Goal: Task Accomplishment & Management: Use online tool/utility

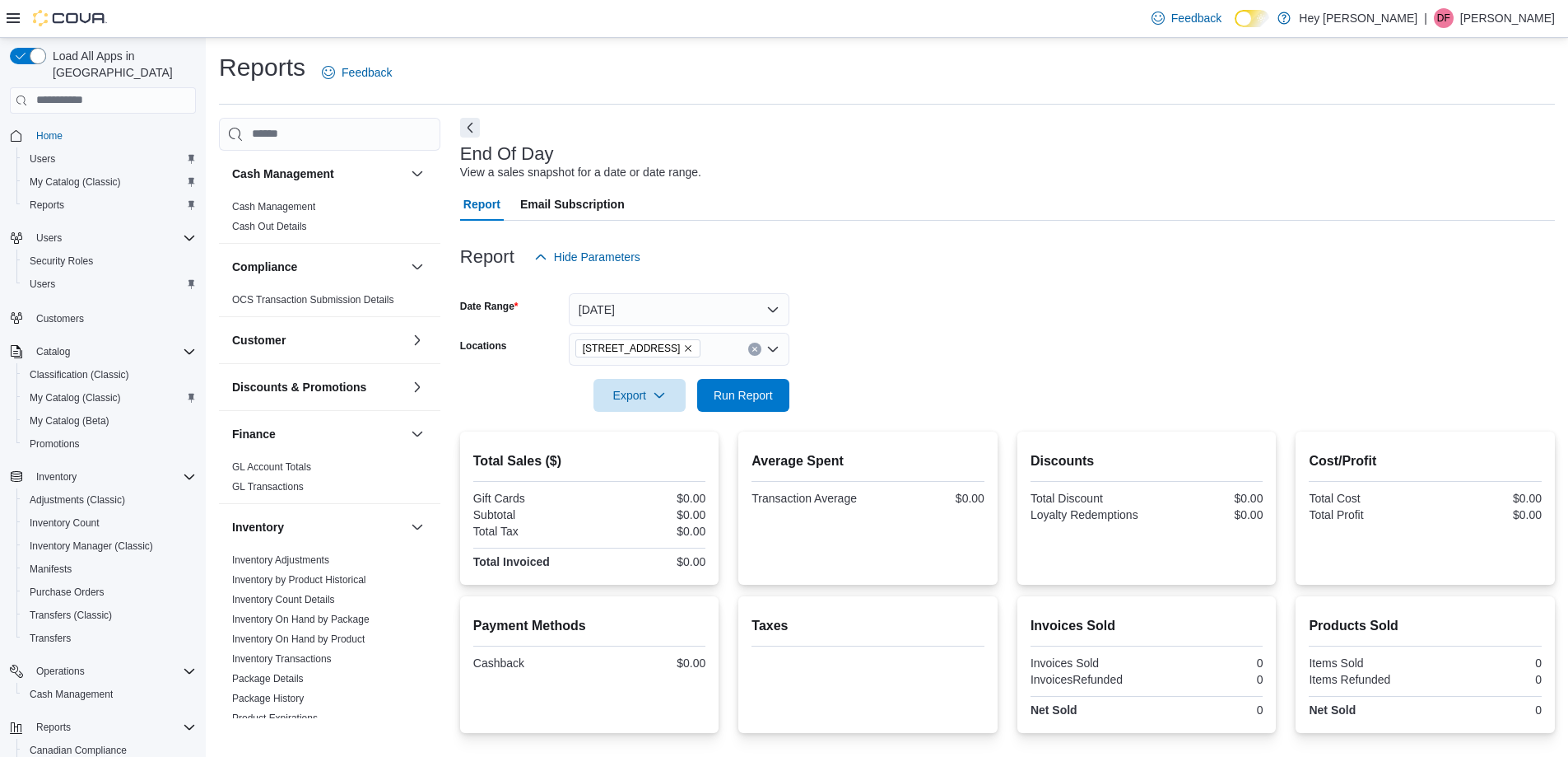
scroll to position [113, 0]
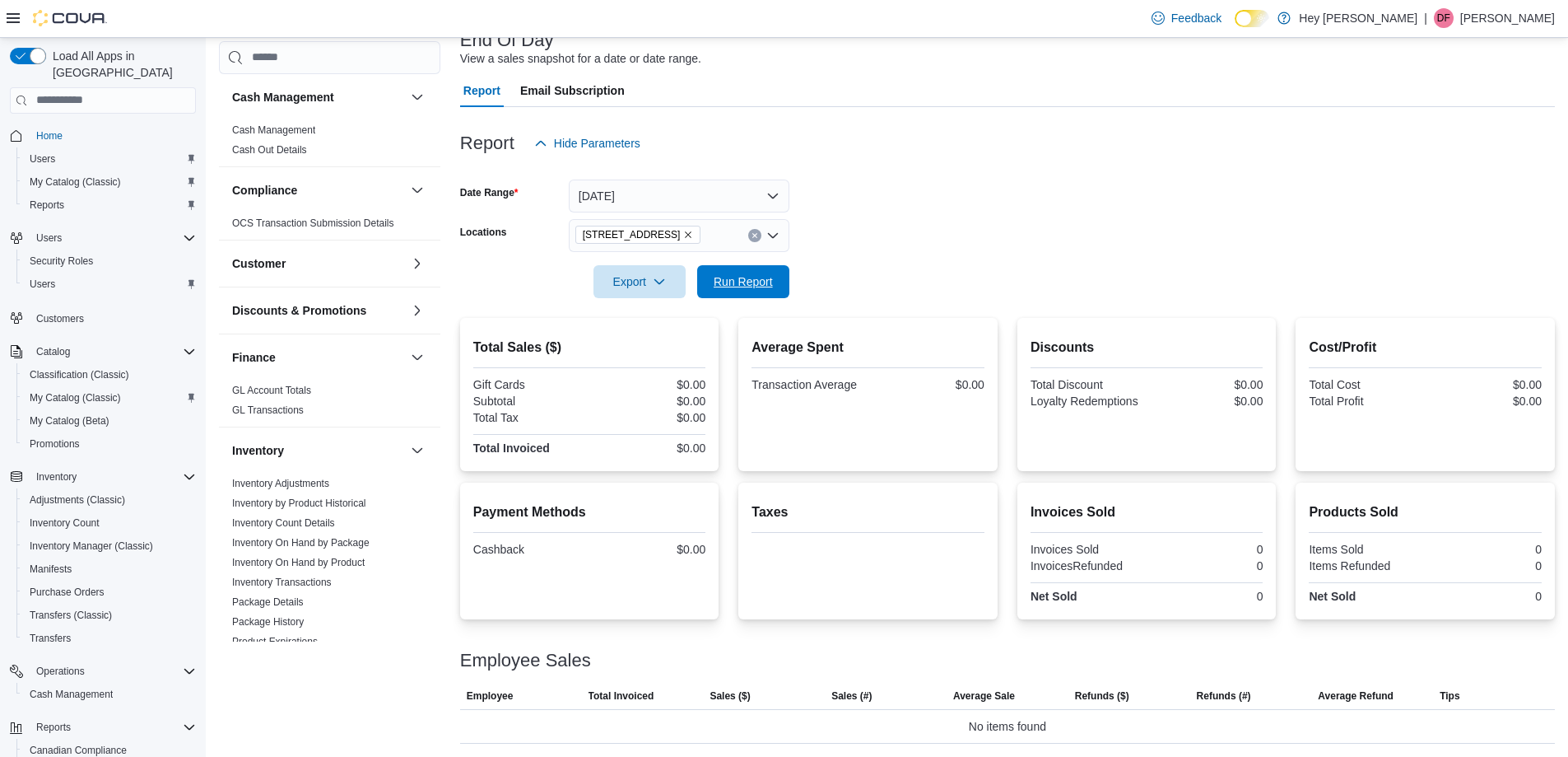
drag, startPoint x: 744, startPoint y: 290, endPoint x: 1017, endPoint y: 261, distance: 274.5
click at [744, 290] on span "Run Report" at bounding box center [743, 281] width 72 height 33
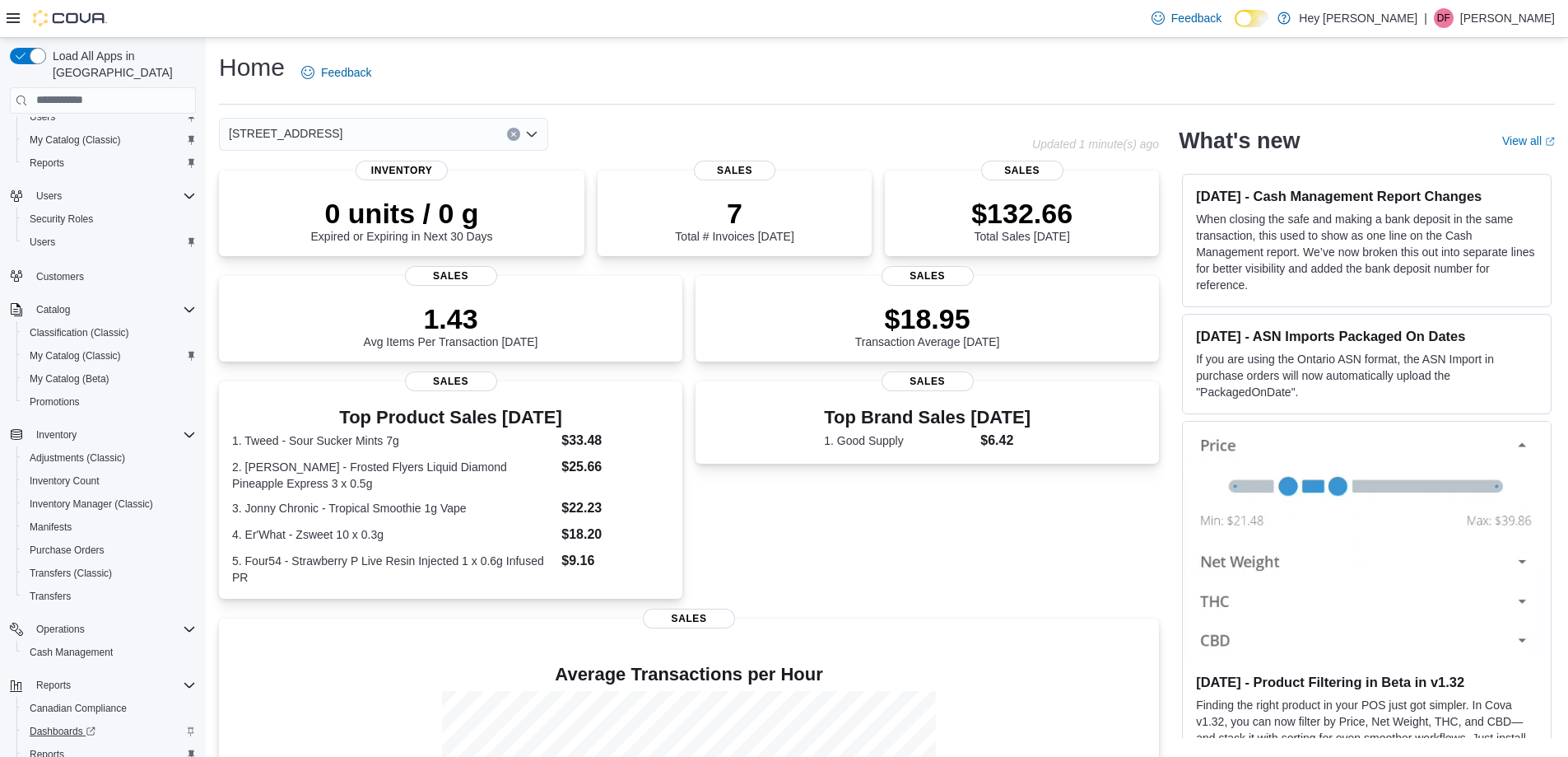
scroll to position [82, 0]
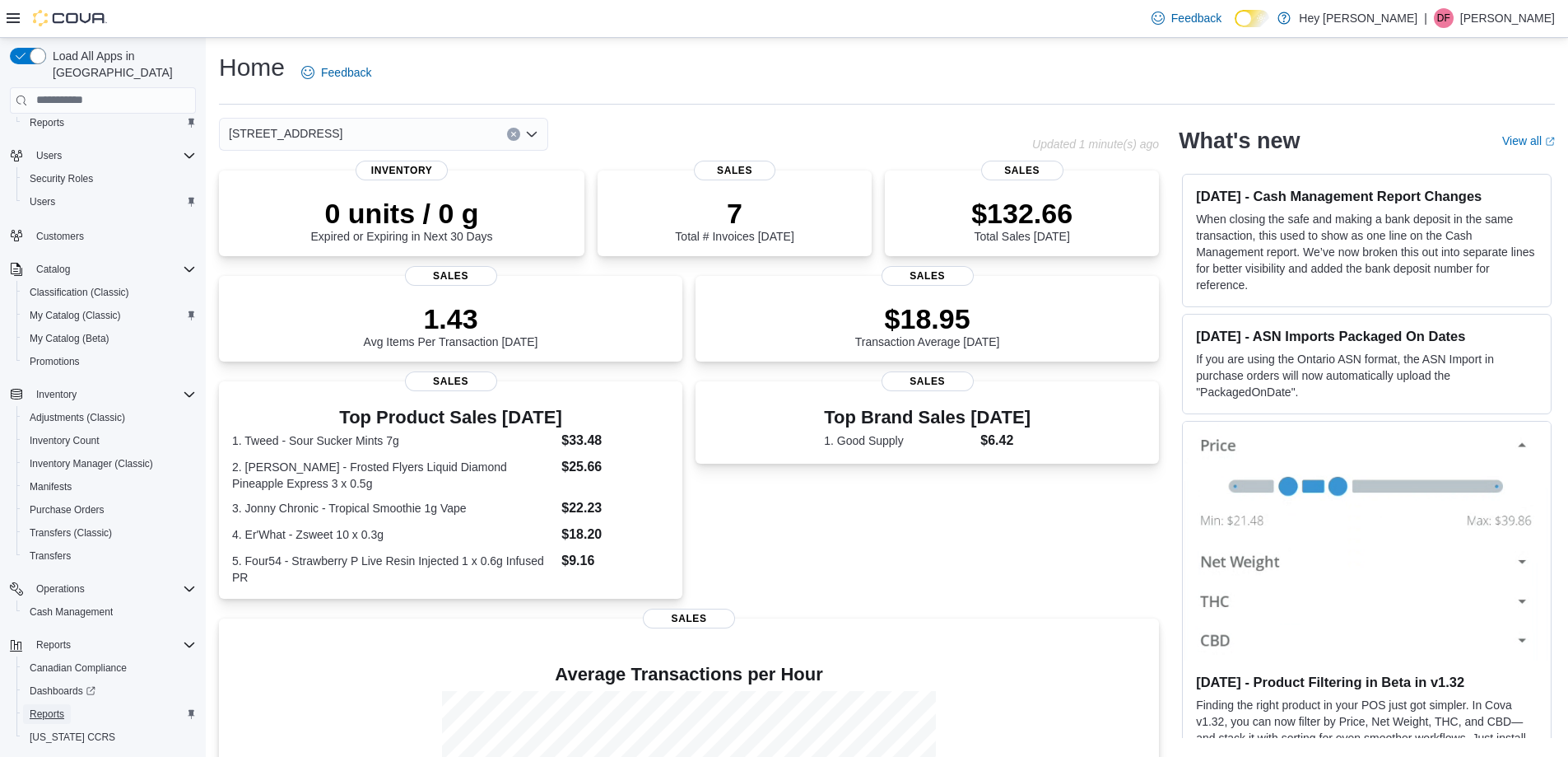
click at [41, 708] on span "Reports" at bounding box center [47, 714] width 35 height 13
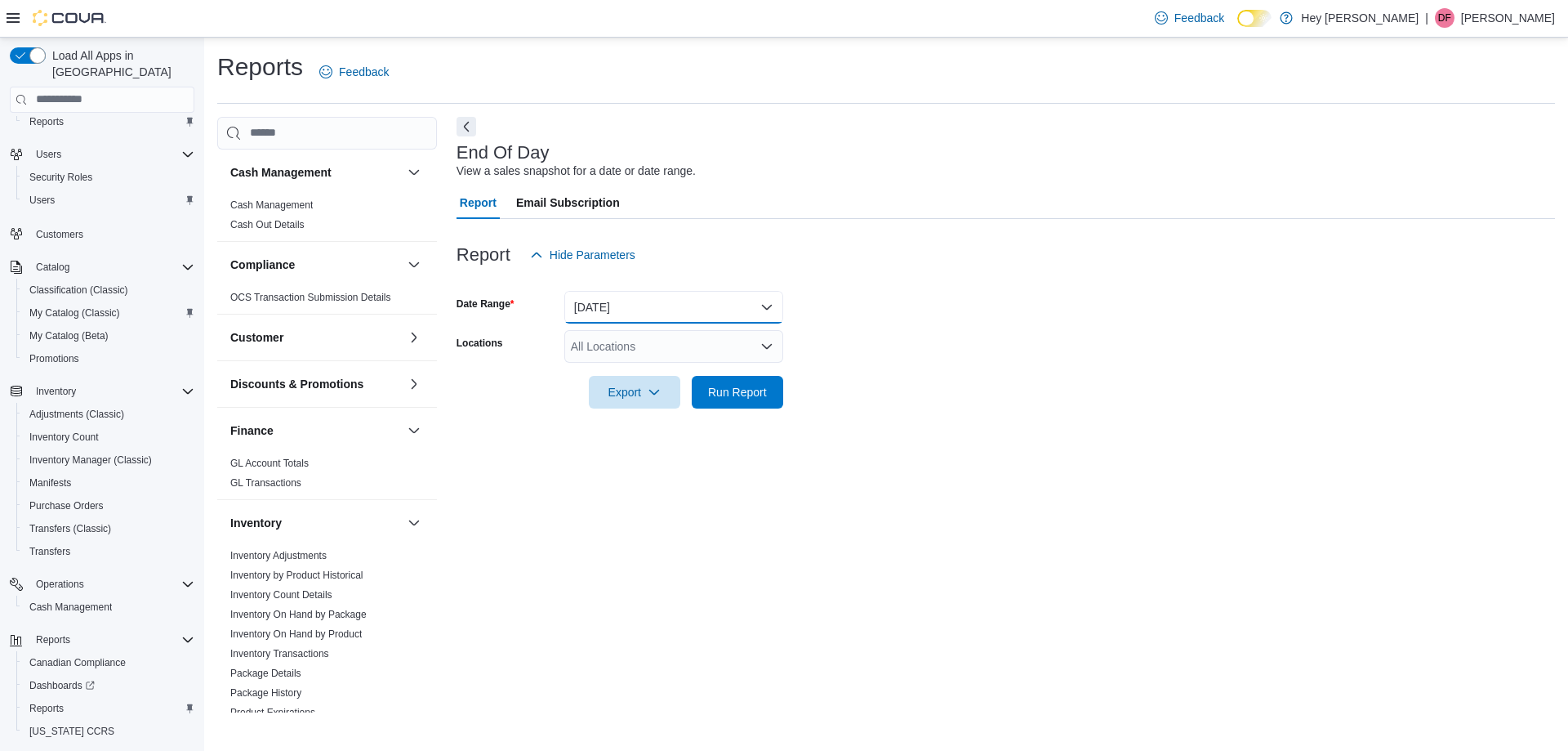
click at [646, 305] on button "Today" at bounding box center [674, 307] width 219 height 33
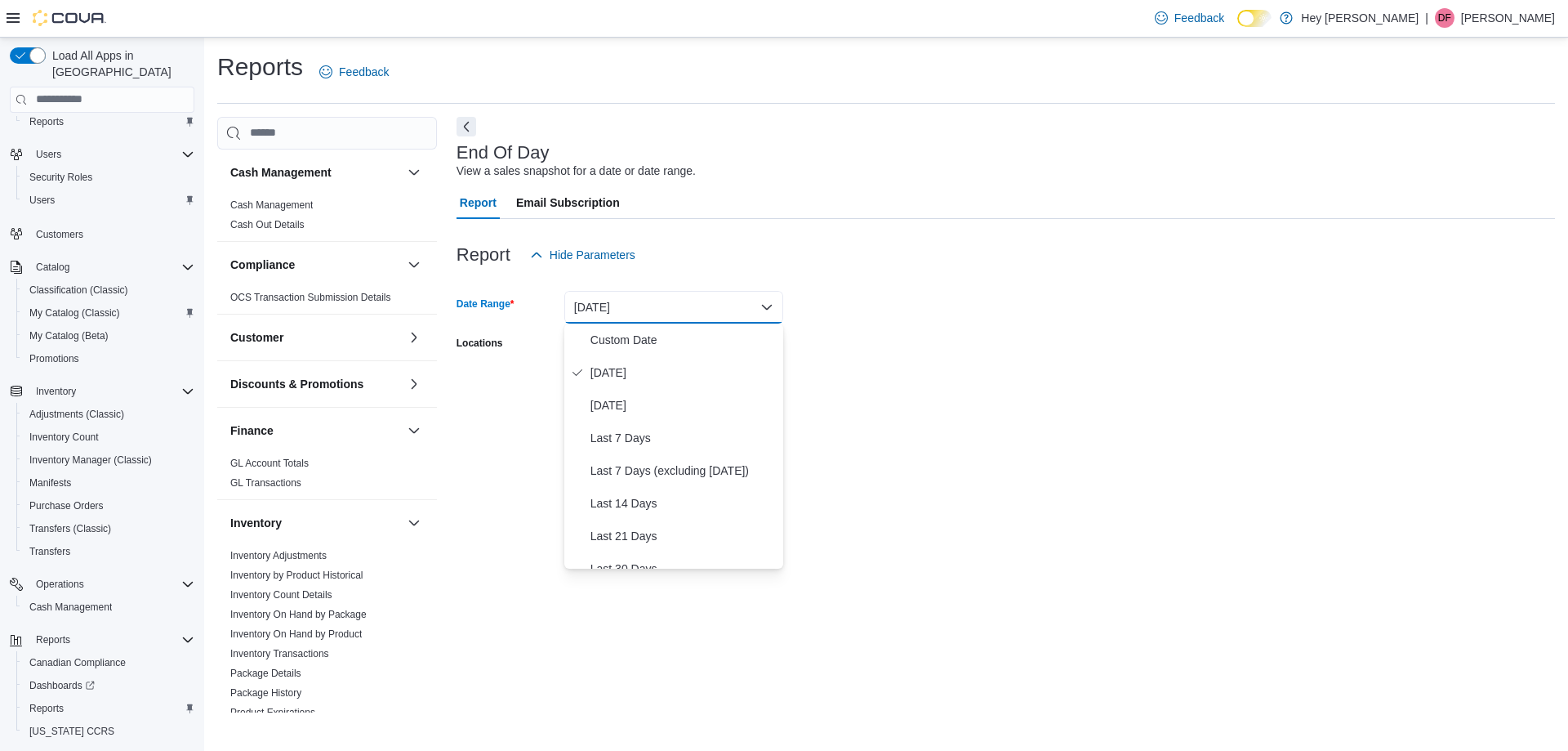
click at [1048, 331] on form "Date Range Today Locations All Locations Export Run Report" at bounding box center [1005, 340] width 1098 height 138
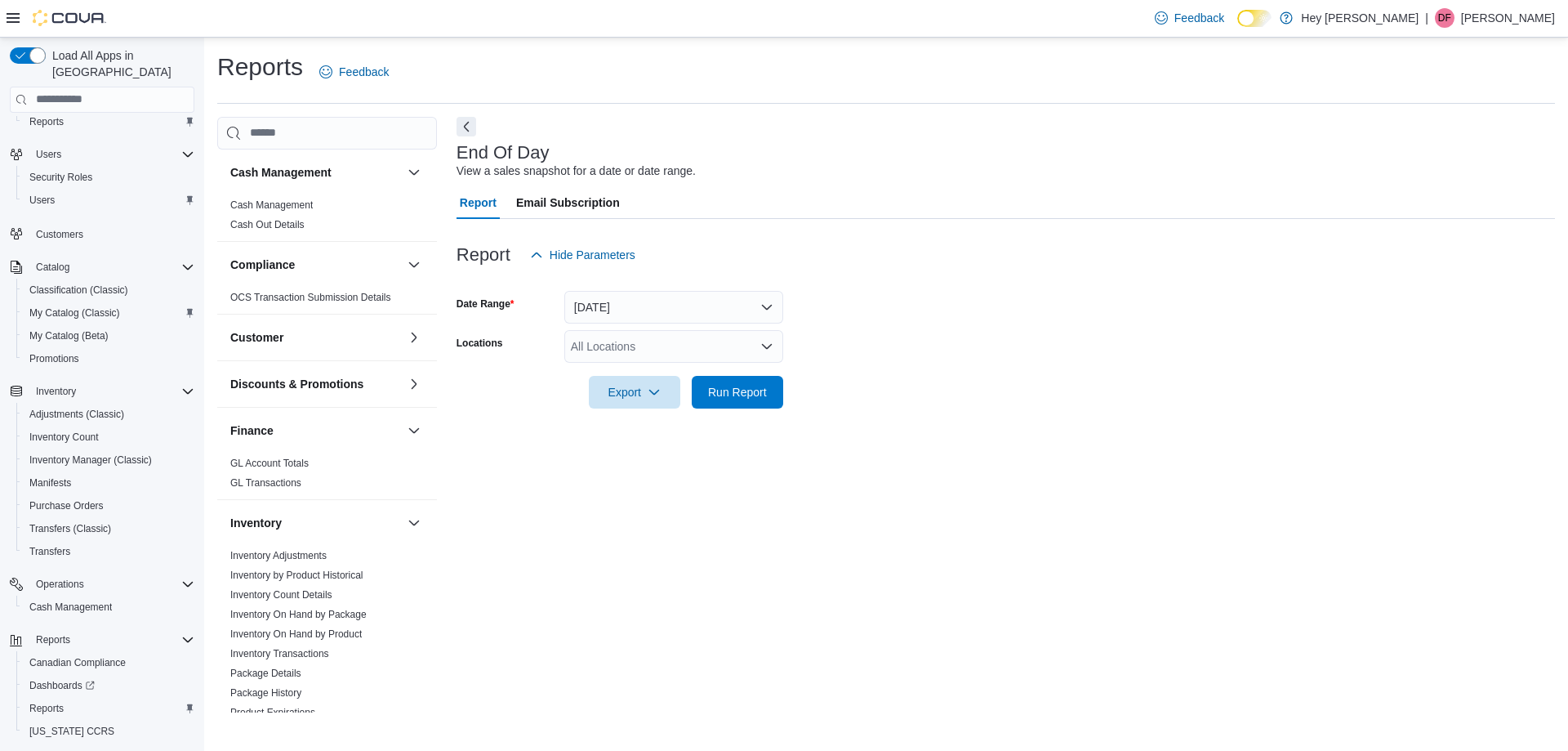
click at [736, 332] on div "All Locations" at bounding box center [674, 346] width 219 height 33
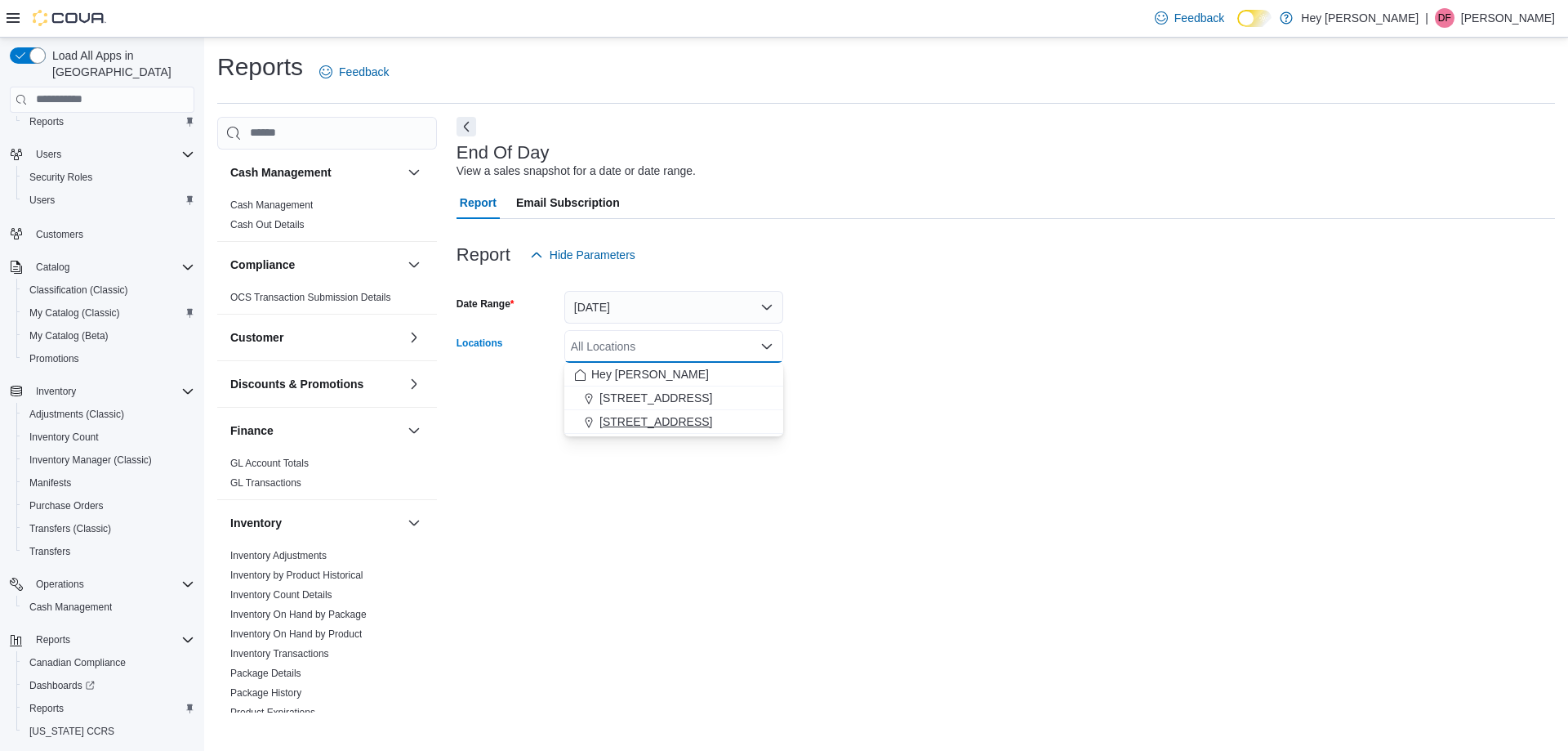
click at [712, 414] on span "15820 Stony Plain Road" at bounding box center [655, 421] width 112 height 16
click at [913, 384] on form "Date Range Today Locations 15820 Stony Plain Road Combo box. Selected. 15820 St…" at bounding box center [1005, 340] width 1098 height 138
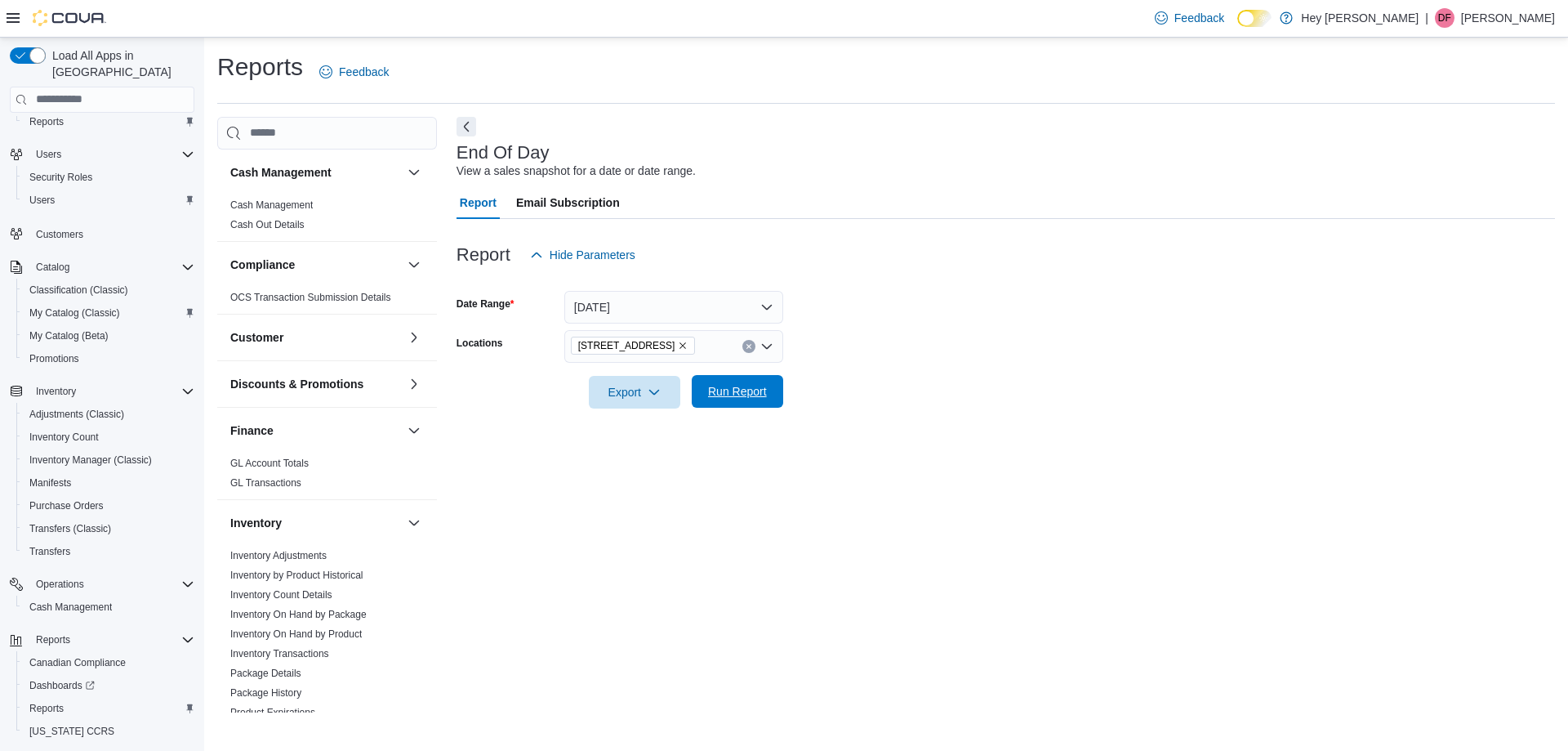
click at [773, 400] on button "Run Report" at bounding box center [737, 391] width 91 height 33
